Goal: Task Accomplishment & Management: Manage account settings

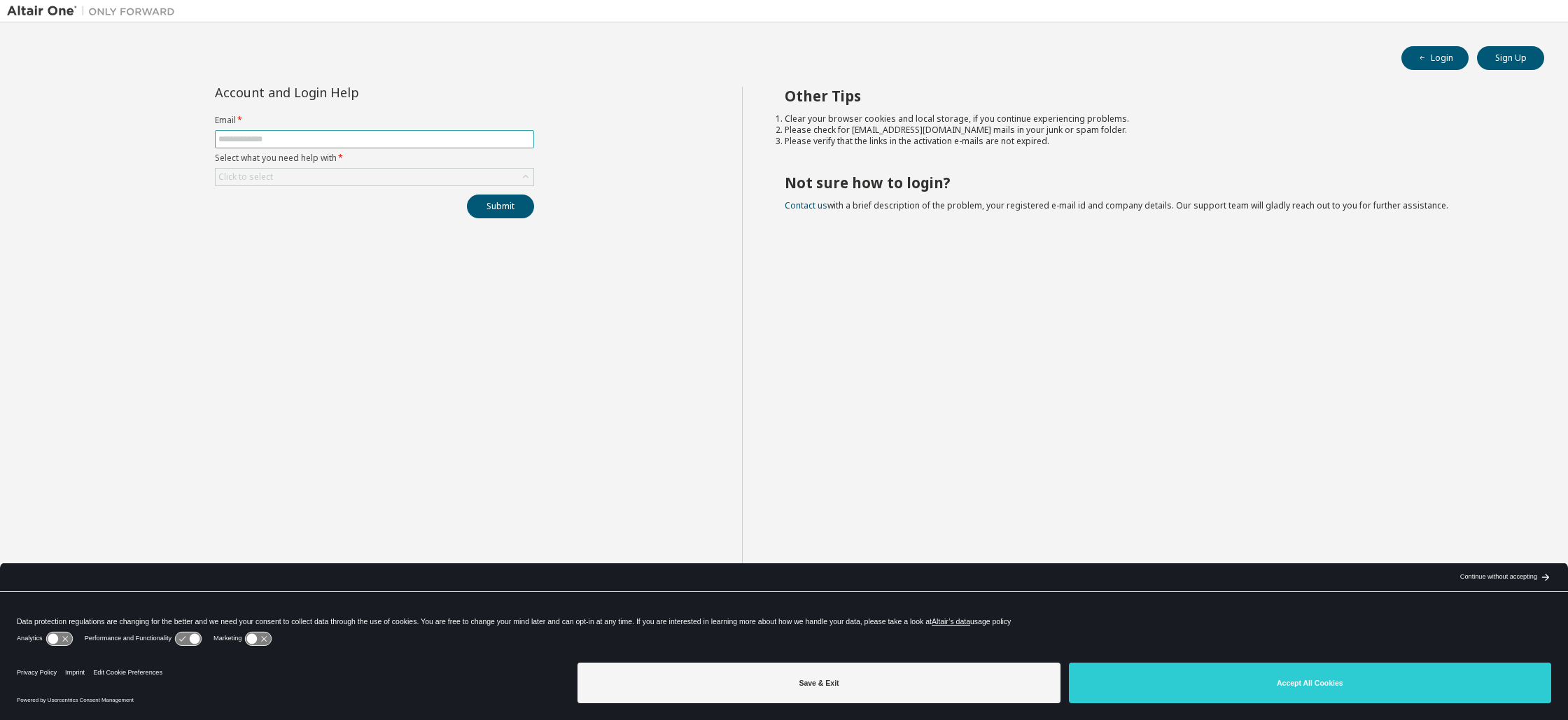
click at [480, 141] on input "text" at bounding box center [374, 139] width 312 height 12
type input "**********"
click at [497, 207] on button "Submit" at bounding box center [500, 206] width 67 height 24
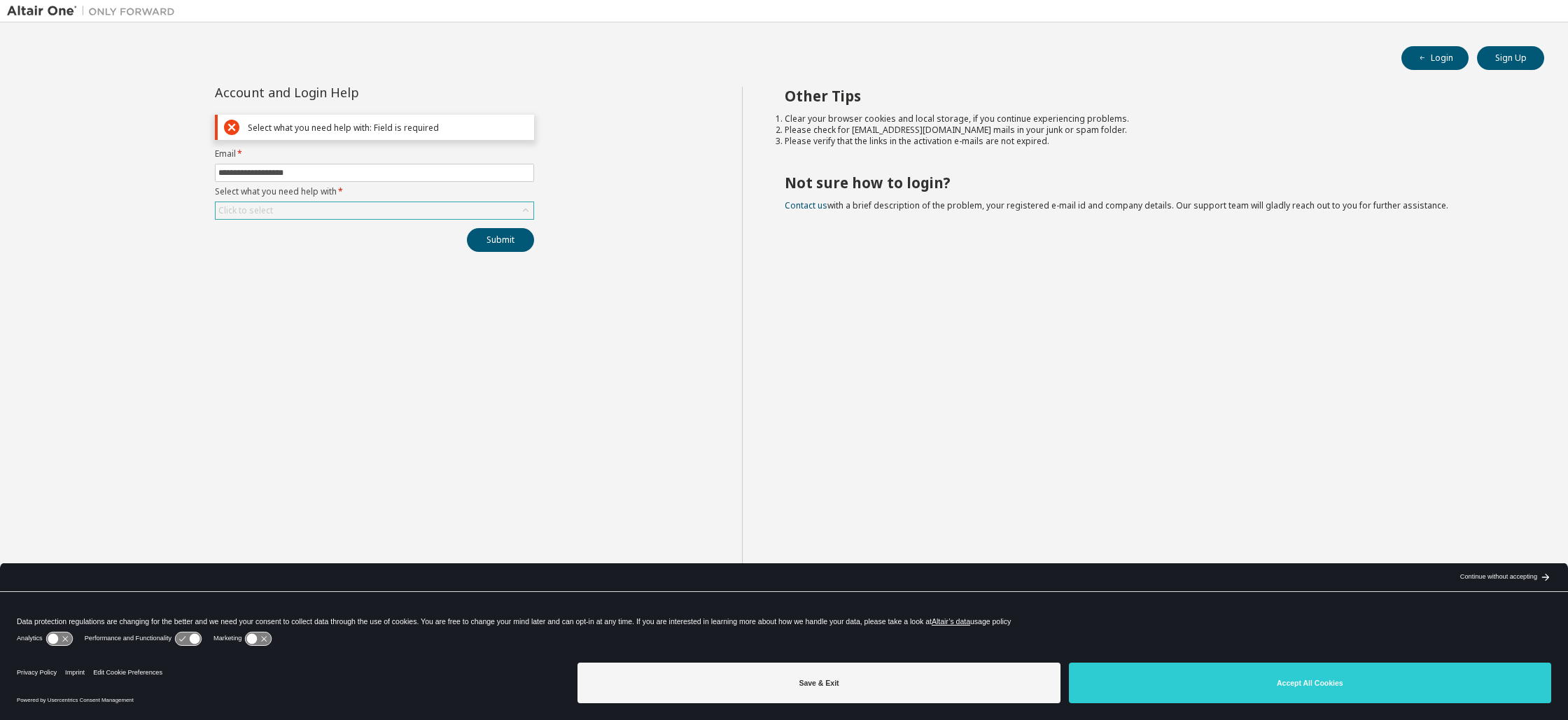
click at [397, 210] on div "Click to select" at bounding box center [374, 211] width 317 height 17
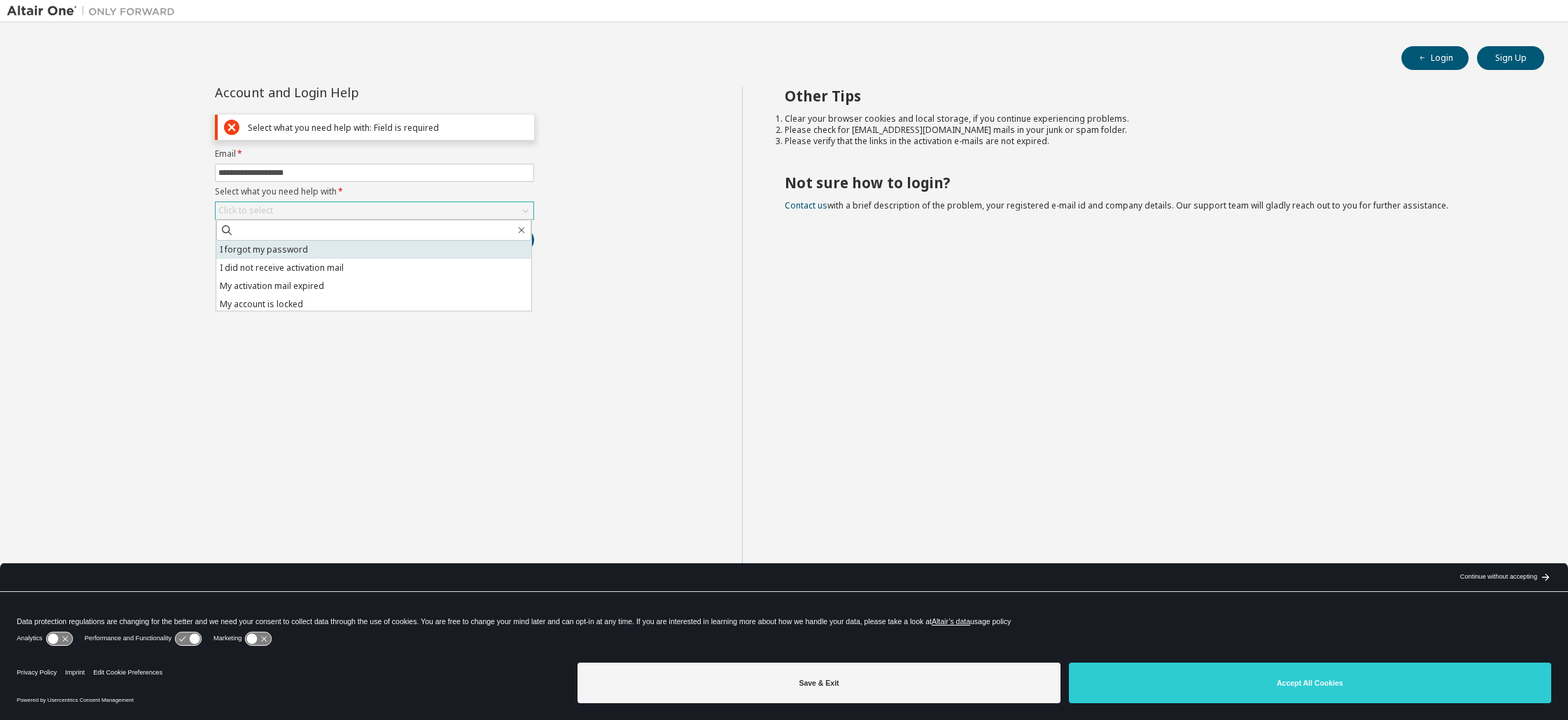
click at [401, 252] on li "I forgot my password" at bounding box center [374, 250] width 315 height 18
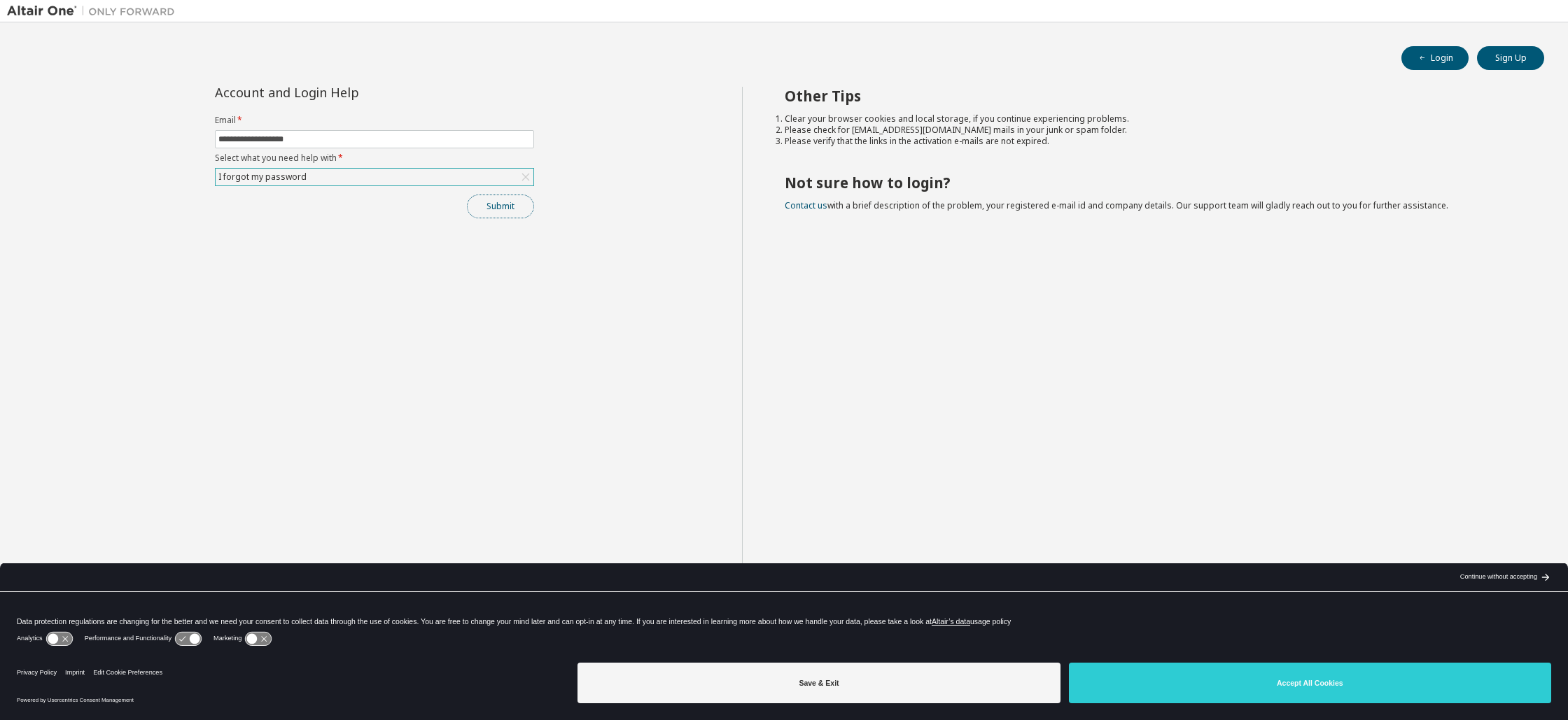
click at [507, 213] on button "Submit" at bounding box center [500, 206] width 67 height 24
